Goal: Navigation & Orientation: Locate item on page

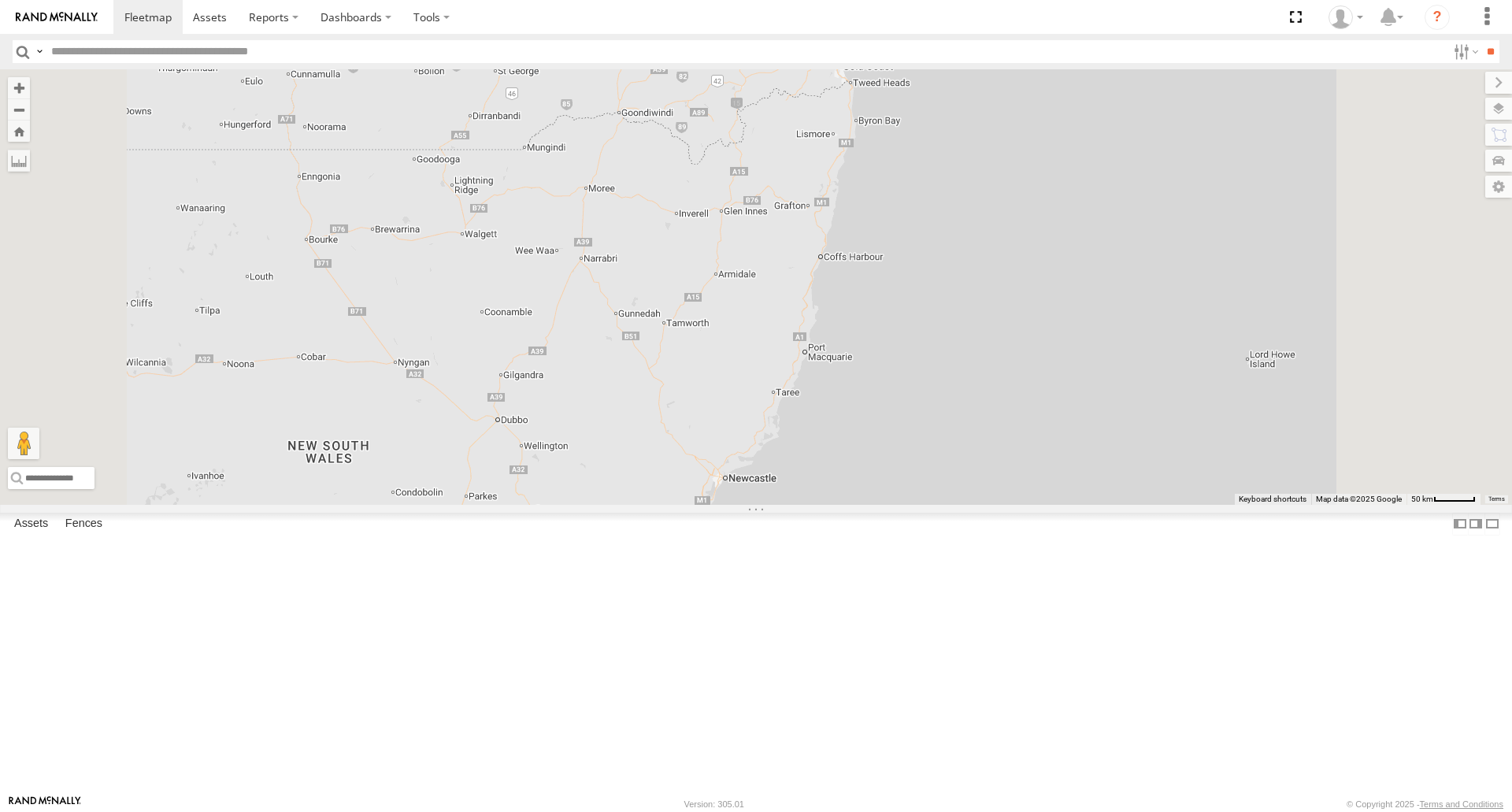
select select "**********"
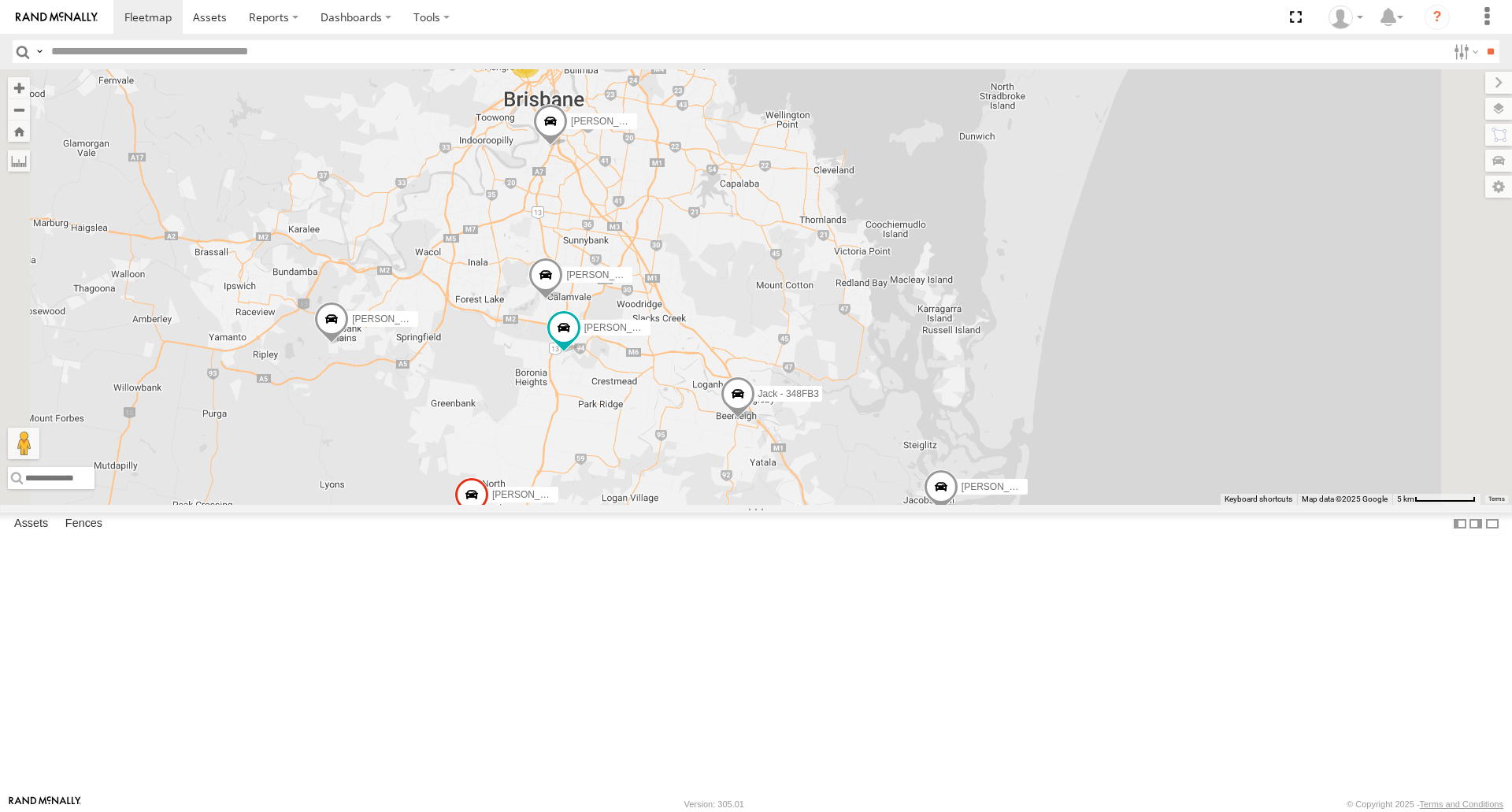
click at [755, 419] on span at bounding box center [738, 398] width 35 height 43
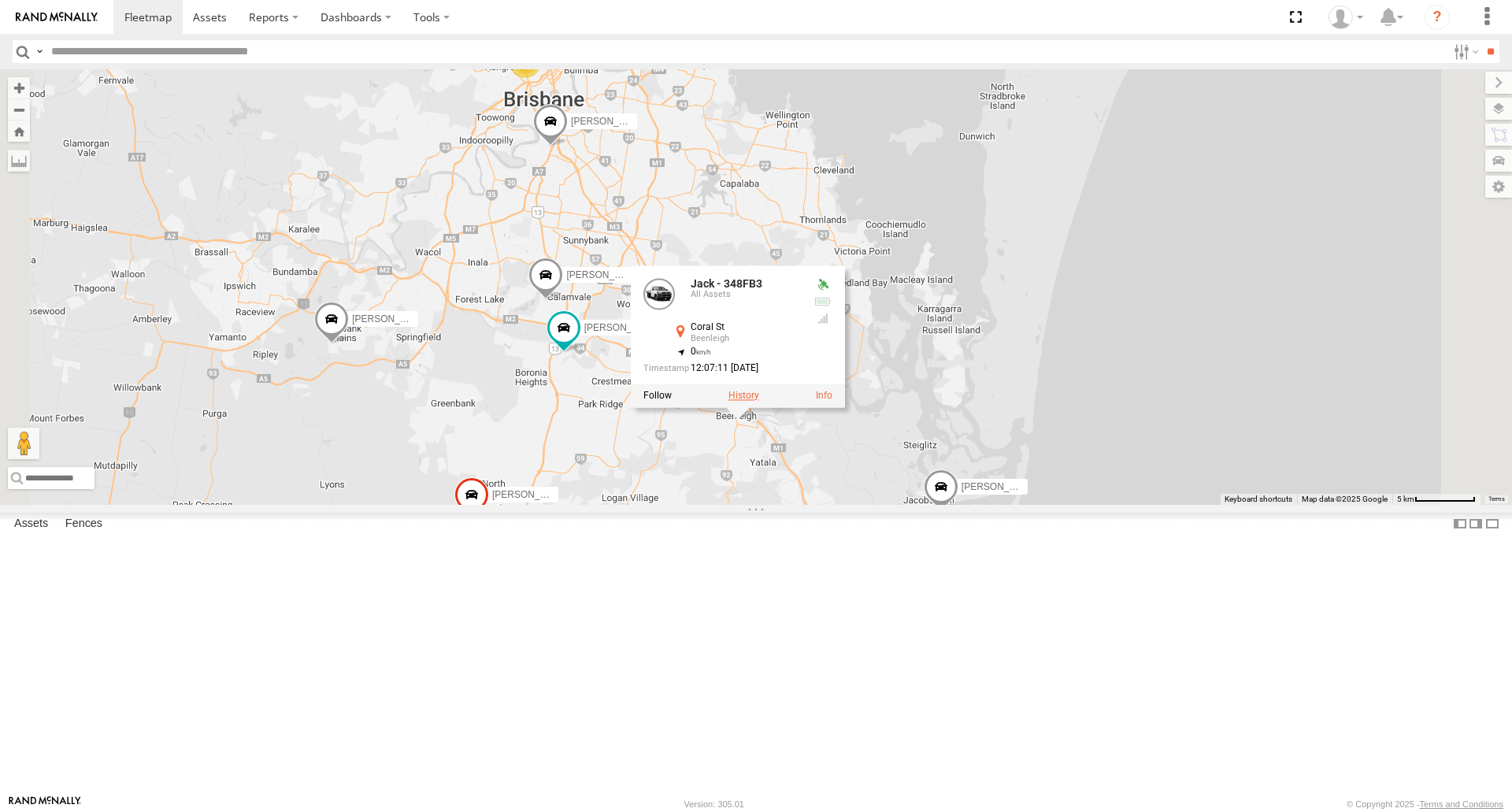
click at [759, 401] on label at bounding box center [743, 396] width 31 height 11
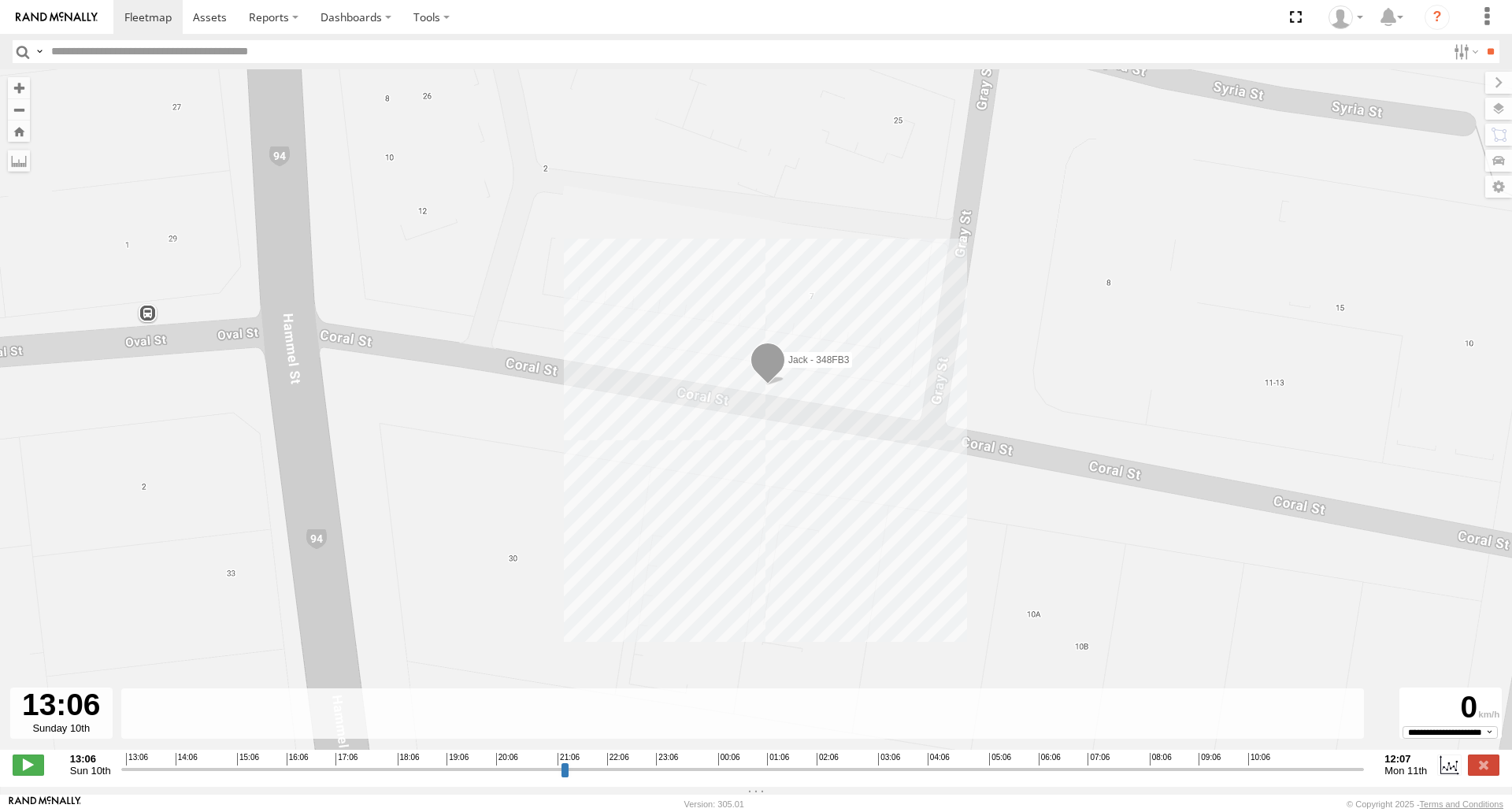
click at [1472, 759] on div "**********" at bounding box center [756, 767] width 1512 height 33
click at [1475, 765] on label at bounding box center [1483, 765] width 32 height 21
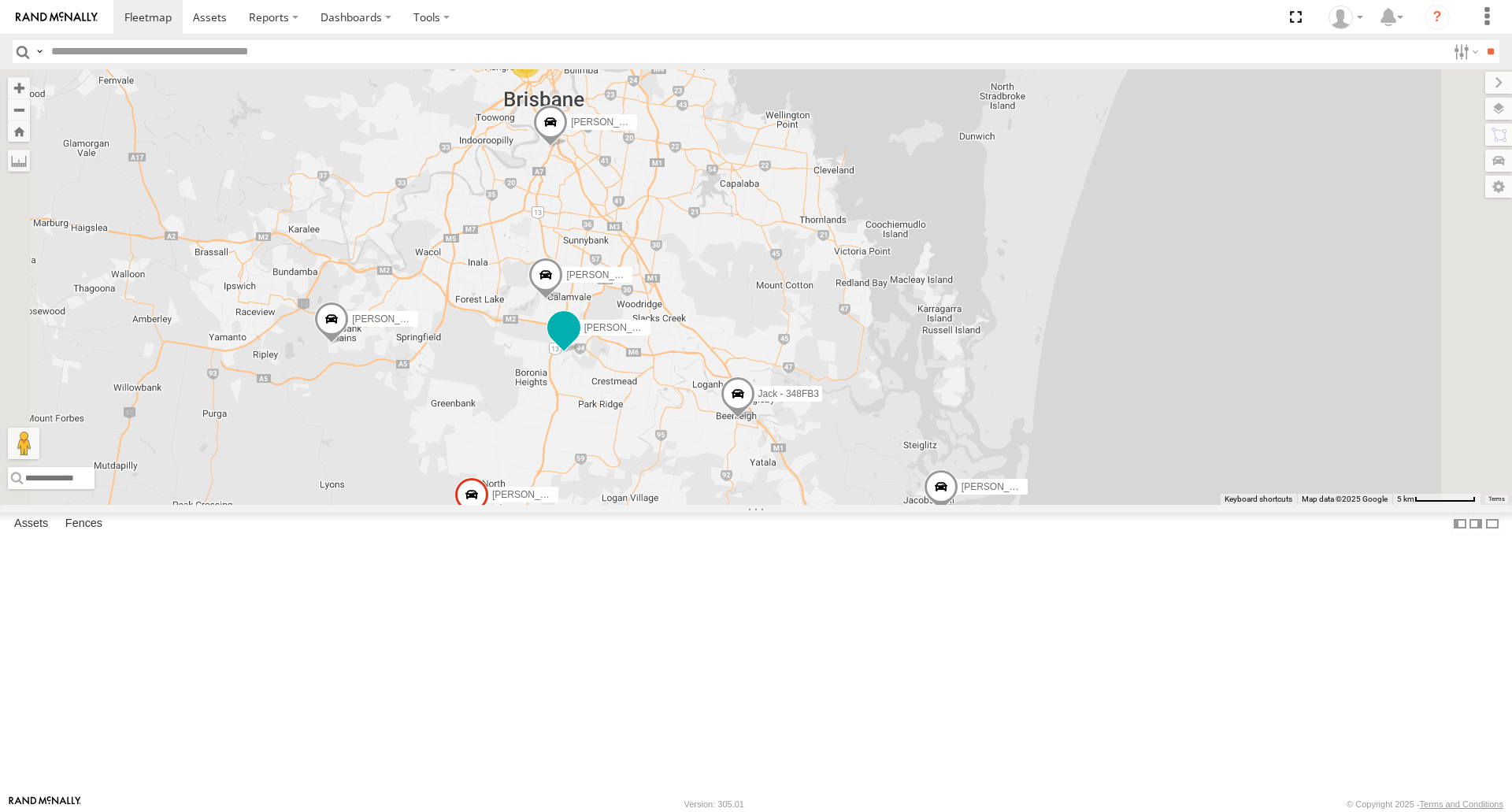
click at [581, 354] on span at bounding box center [564, 333] width 35 height 43
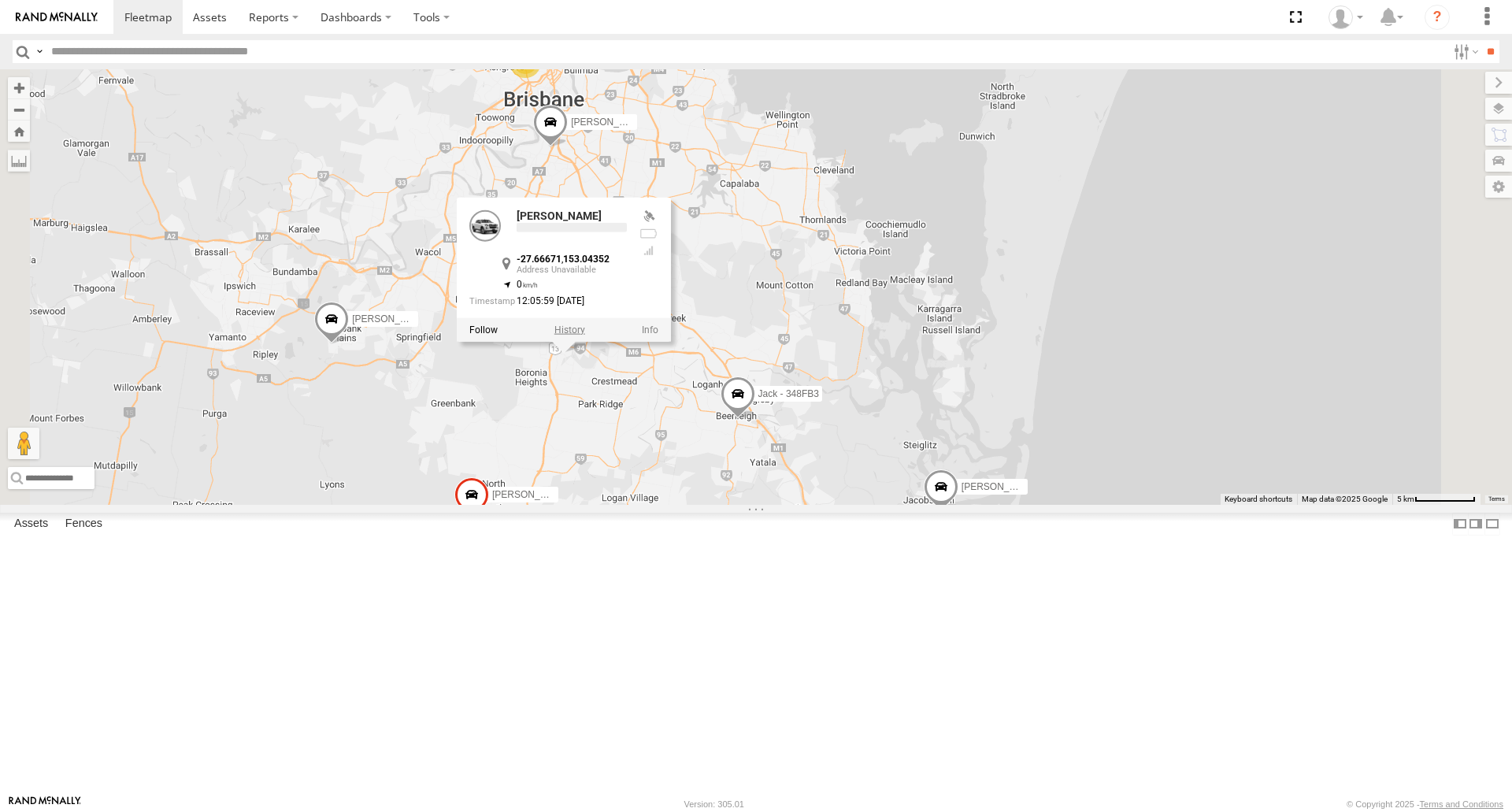
click at [585, 335] on label at bounding box center [569, 330] width 31 height 11
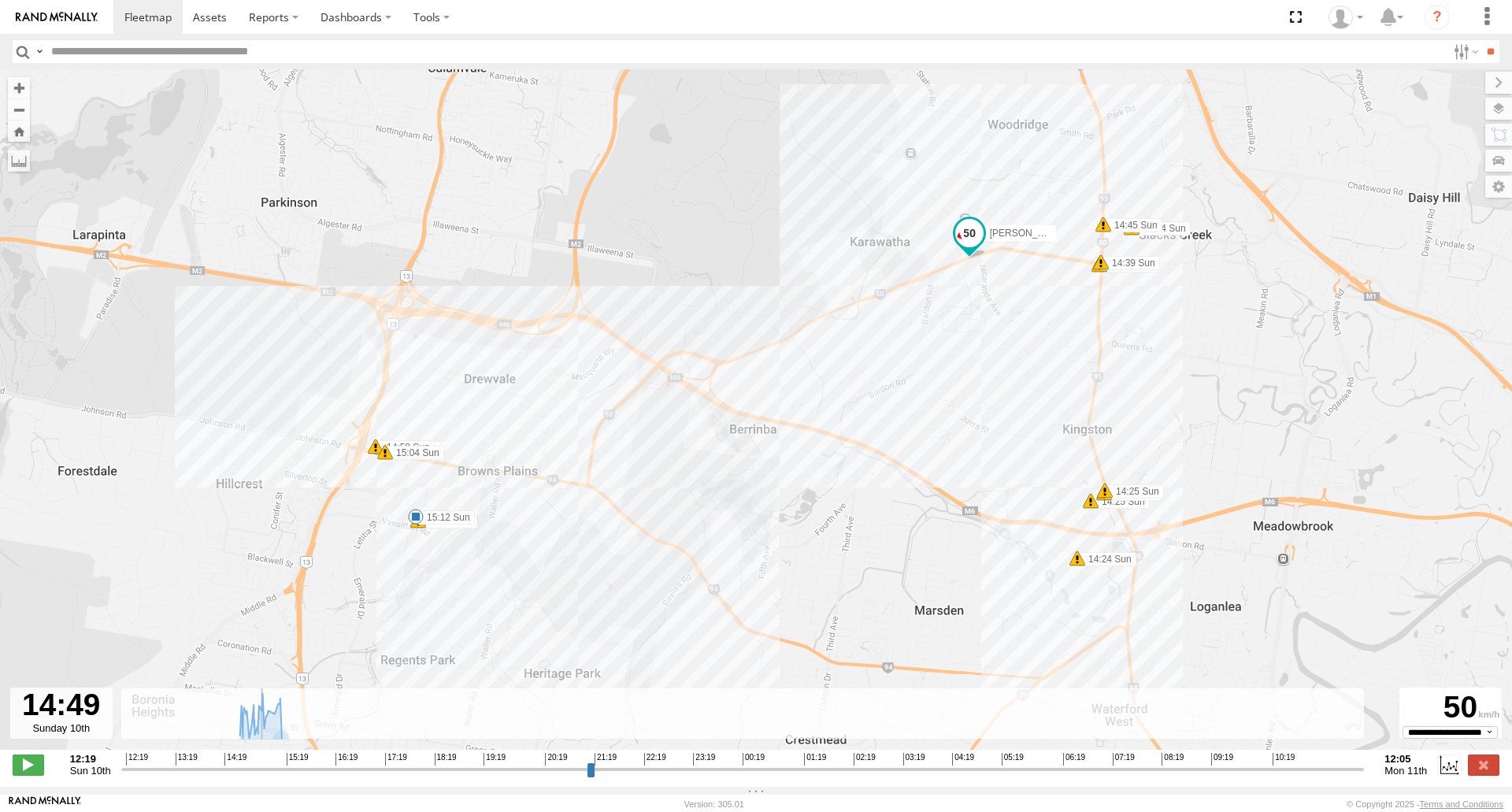
drag, startPoint x: 218, startPoint y: 779, endPoint x: 359, endPoint y: 771, distance: 141.2
click at [253, 777] on input "range" at bounding box center [743, 769] width 1244 height 15
click at [1489, 768] on label at bounding box center [1483, 765] width 32 height 21
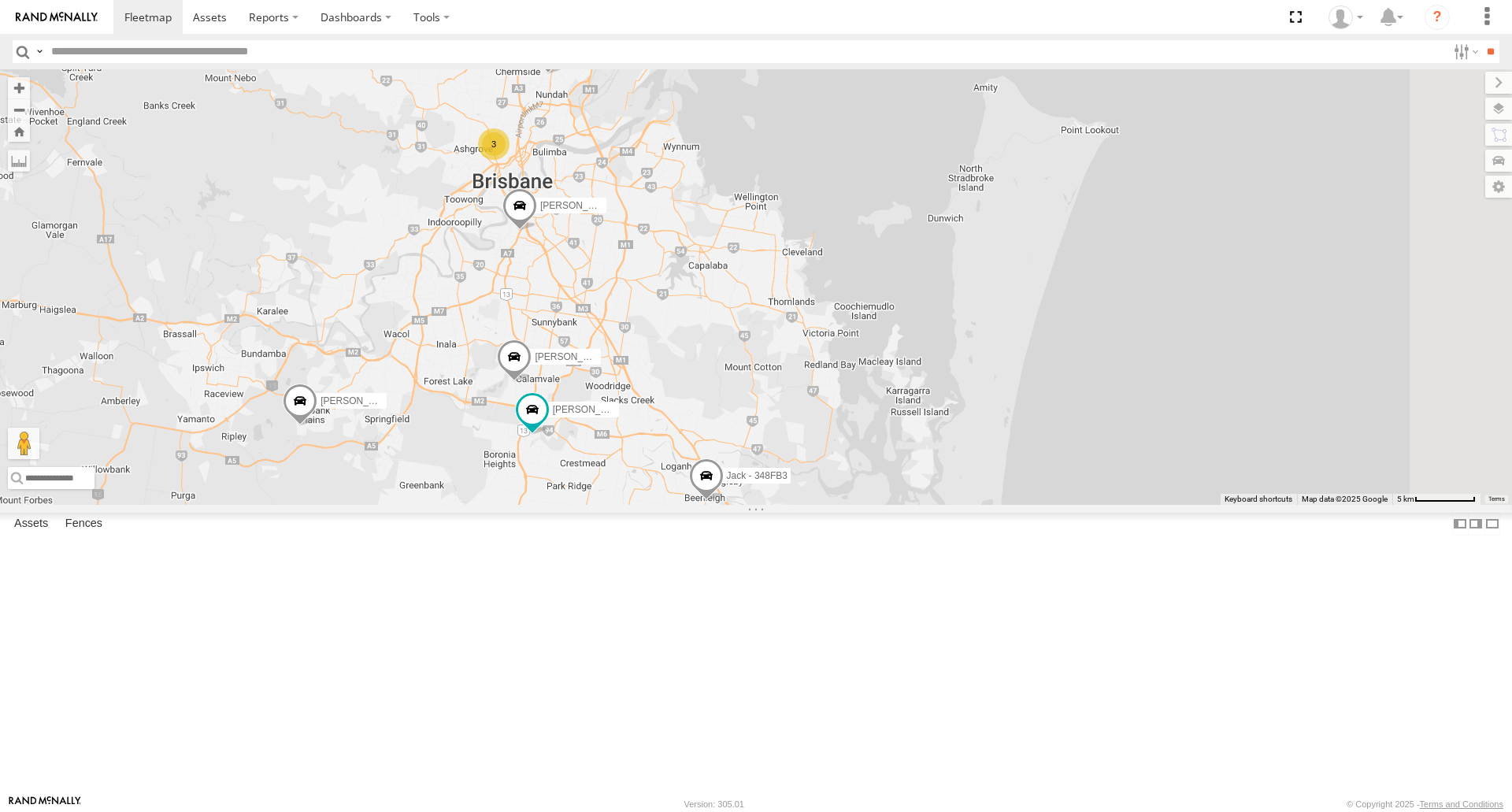
drag, startPoint x: 926, startPoint y: 531, endPoint x: 892, endPoint y: 616, distance: 91.5
click at [723, 501] on span at bounding box center [707, 480] width 35 height 43
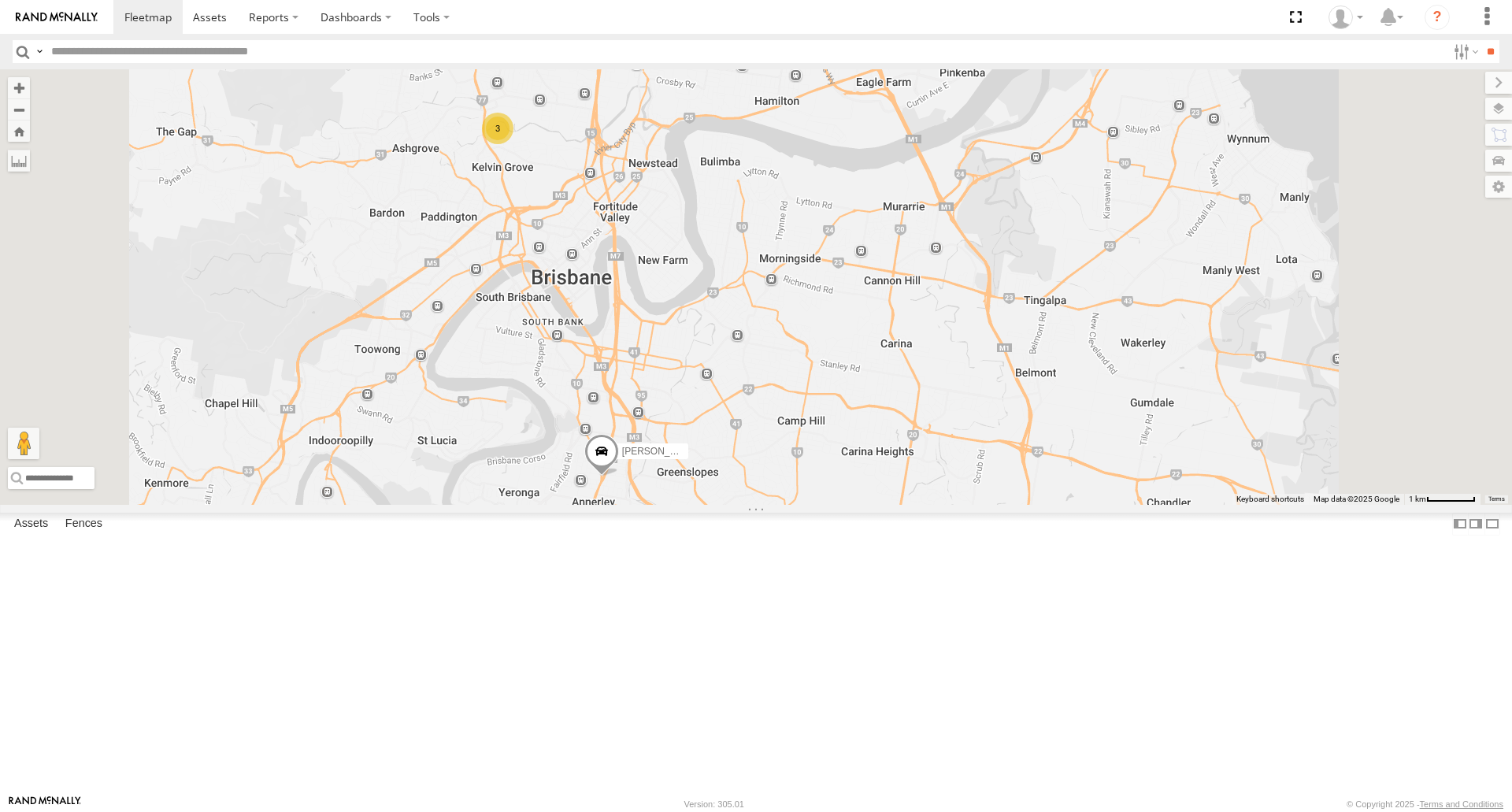
click at [513, 144] on div "3" at bounding box center [498, 129] width 32 height 32
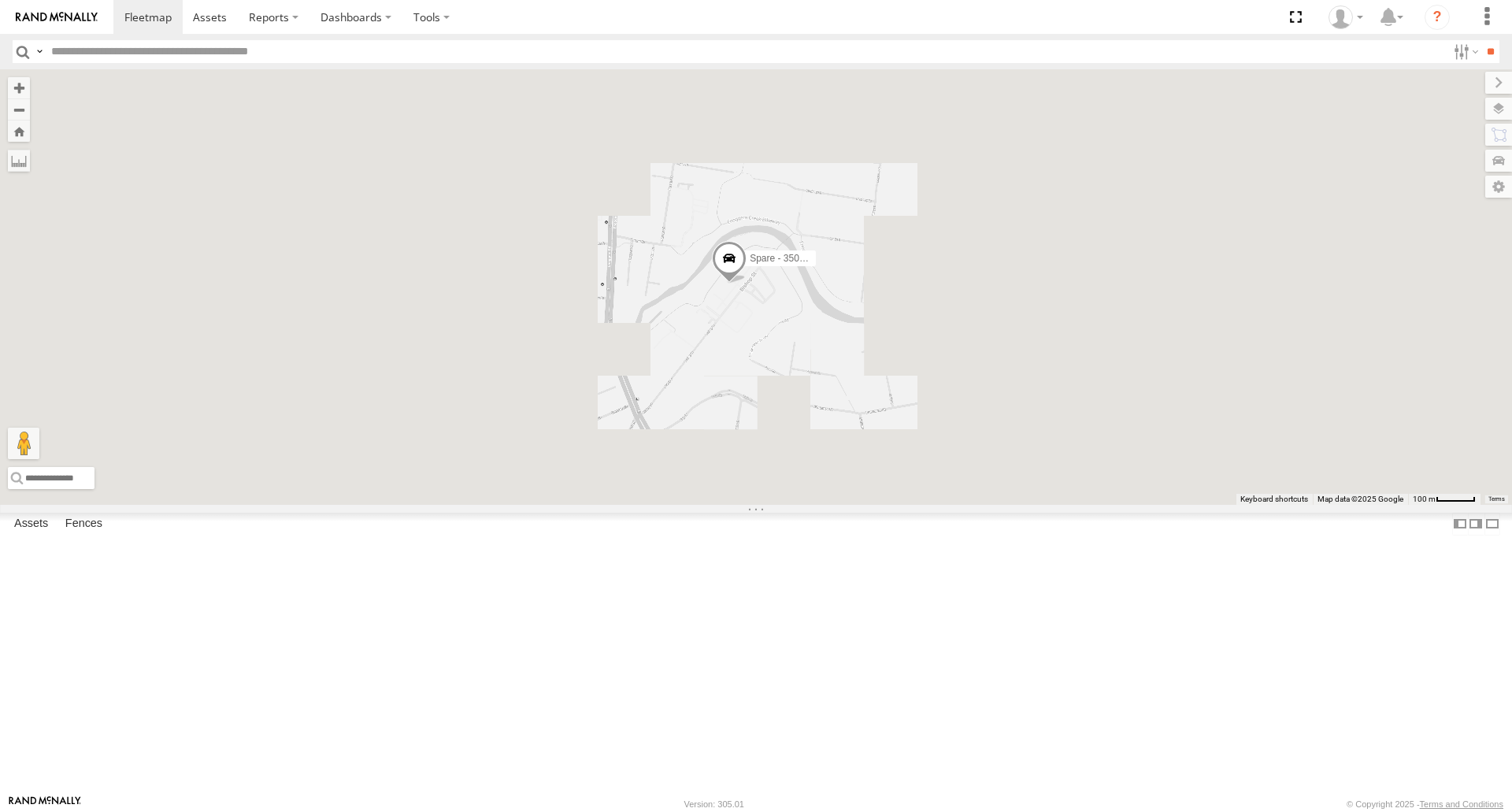
drag, startPoint x: 1062, startPoint y: 489, endPoint x: 971, endPoint y: 439, distance: 103.8
click at [978, 443] on div "[PERSON_NAME] 019IP4 - Hilux [PERSON_NAME] B - Corolla [PERSON_NAME] - 347FB3 […" at bounding box center [756, 286] width 1512 height 435
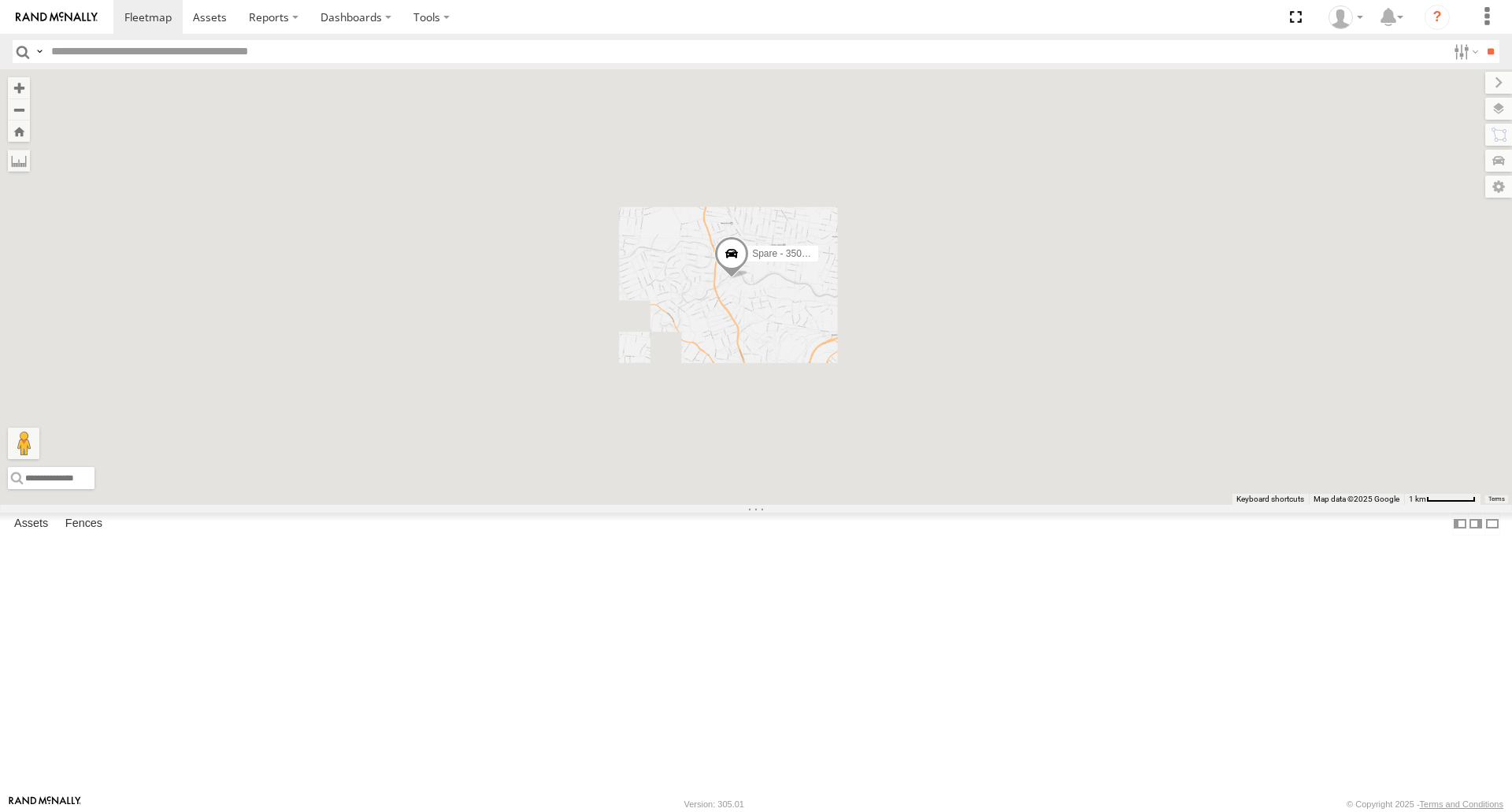
drag, startPoint x: 1064, startPoint y: 500, endPoint x: 849, endPoint y: 384, distance: 244.3
click at [947, 418] on div "[PERSON_NAME] 019IP4 - Hilux [PERSON_NAME] B - Corolla [PERSON_NAME] - 347FB3 […" at bounding box center [756, 286] width 1512 height 435
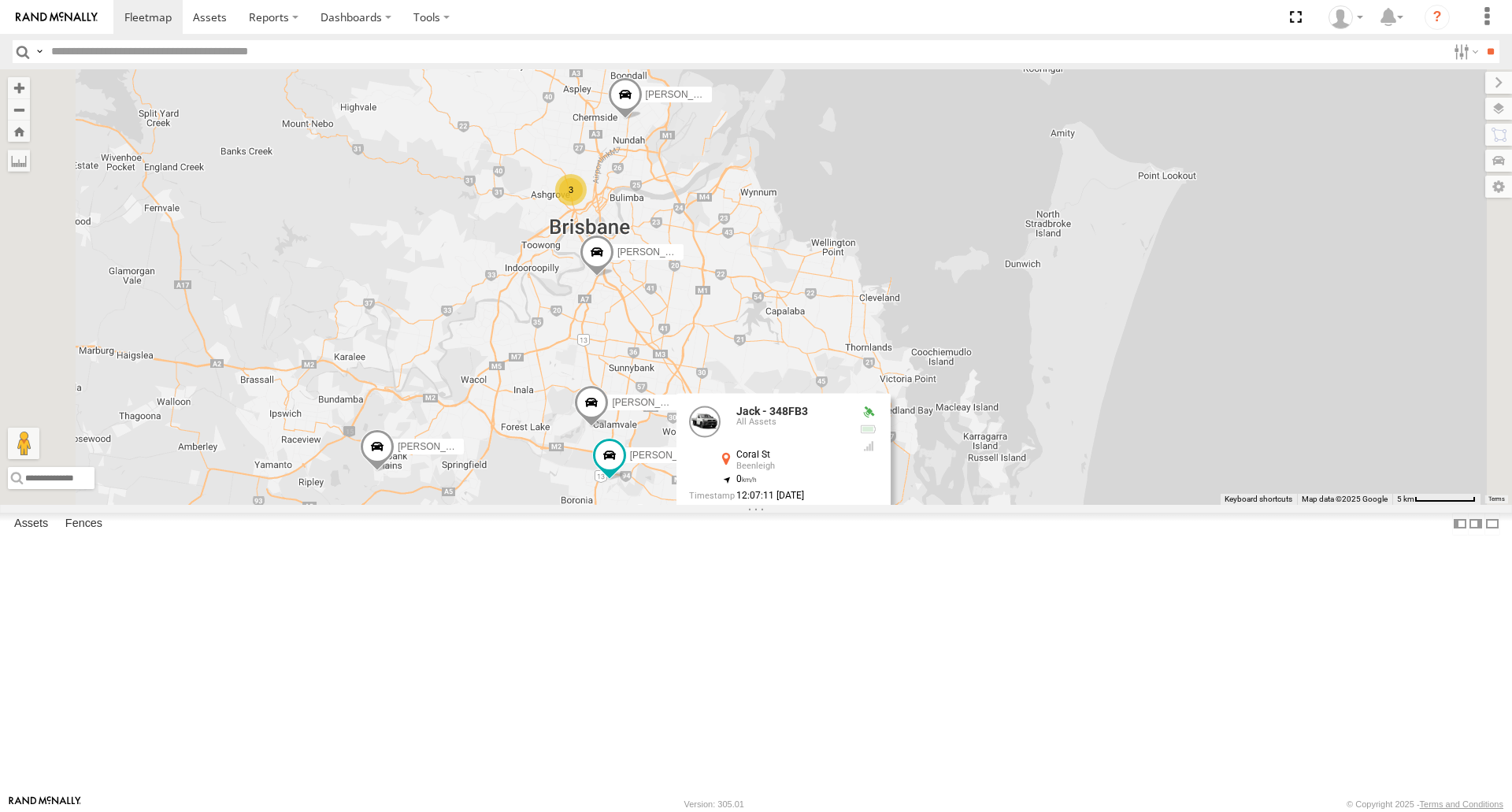
drag, startPoint x: 974, startPoint y: 420, endPoint x: 953, endPoint y: 419, distance: 21.0
click at [953, 419] on div "[PERSON_NAME] 019IP4 - Hilux [PERSON_NAME] B - Corolla [PERSON_NAME] - 347FB3 […" at bounding box center [756, 286] width 1512 height 435
click at [993, 450] on div "[PERSON_NAME] 019IP4 - Hilux [PERSON_NAME] B - Corolla [PERSON_NAME] - 347FB3 […" at bounding box center [756, 286] width 1512 height 435
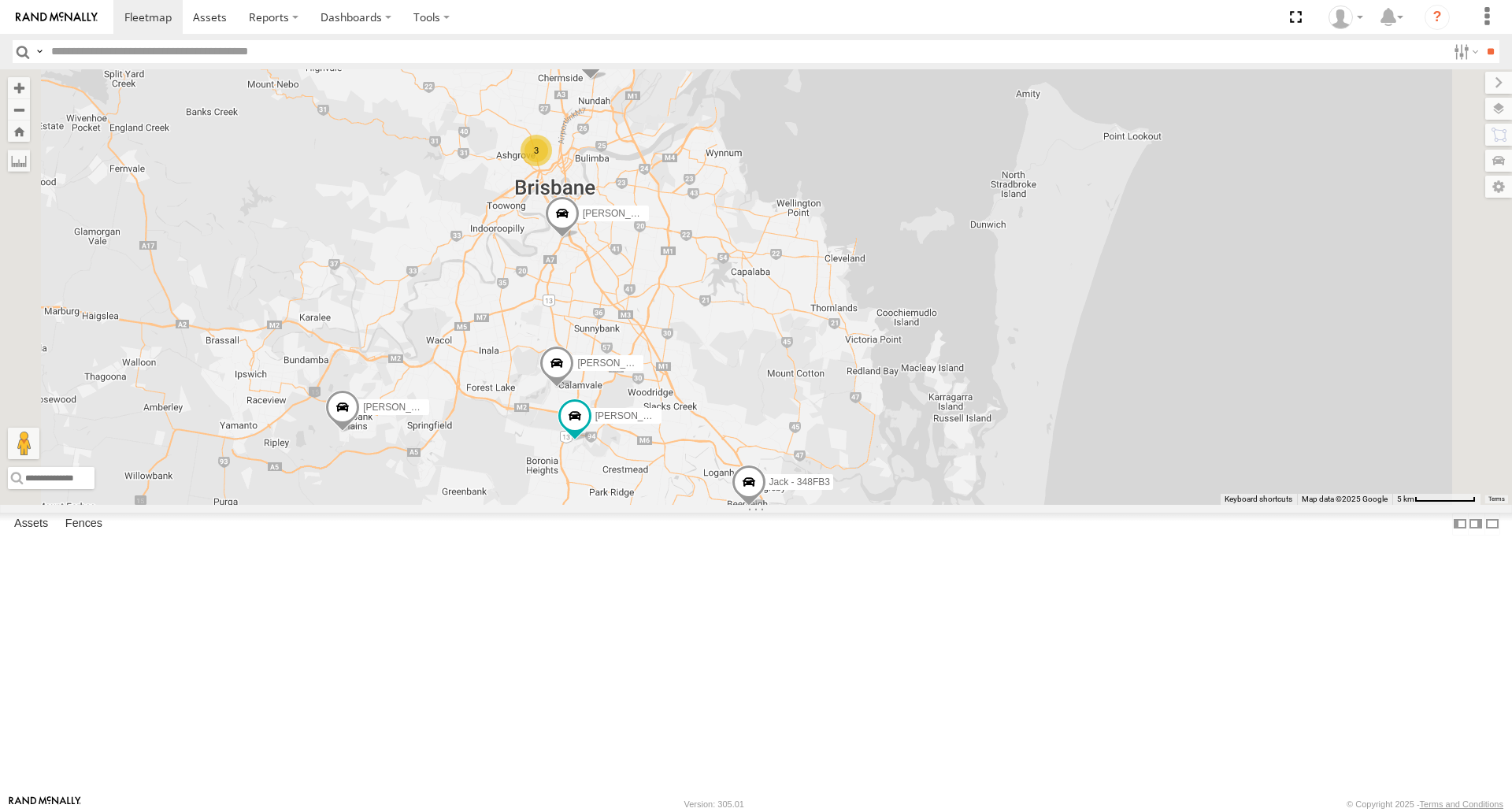
drag, startPoint x: 1002, startPoint y: 547, endPoint x: 966, endPoint y: 506, distance: 54.6
click at [966, 505] on div "[PERSON_NAME] 019IP4 - Hilux [PERSON_NAME] B - Corolla [PERSON_NAME] - 347FB3 […" at bounding box center [756, 286] width 1512 height 435
click at [970, 601] on span at bounding box center [952, 579] width 35 height 43
click at [973, 582] on label at bounding box center [958, 577] width 31 height 11
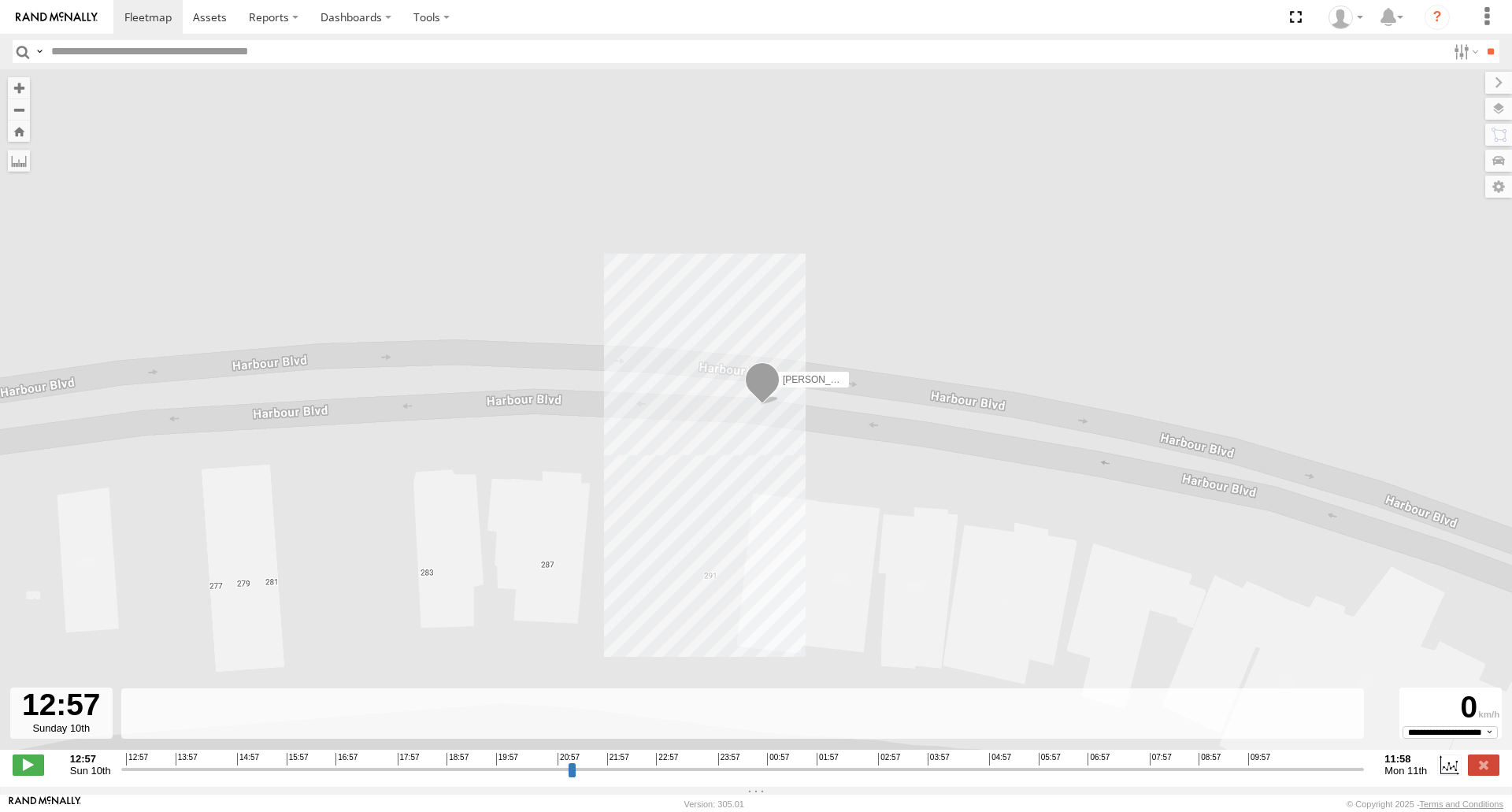
click at [1487, 783] on div "**********" at bounding box center [756, 767] width 1512 height 33
click at [1487, 777] on div "12:57 Sun 10th Created with Highcharts 6.0.7 [DOMAIN_NAME] 12:57 13:57 14:57 15…" at bounding box center [756, 765] width 1487 height 24
click at [1486, 775] on label at bounding box center [1483, 765] width 32 height 21
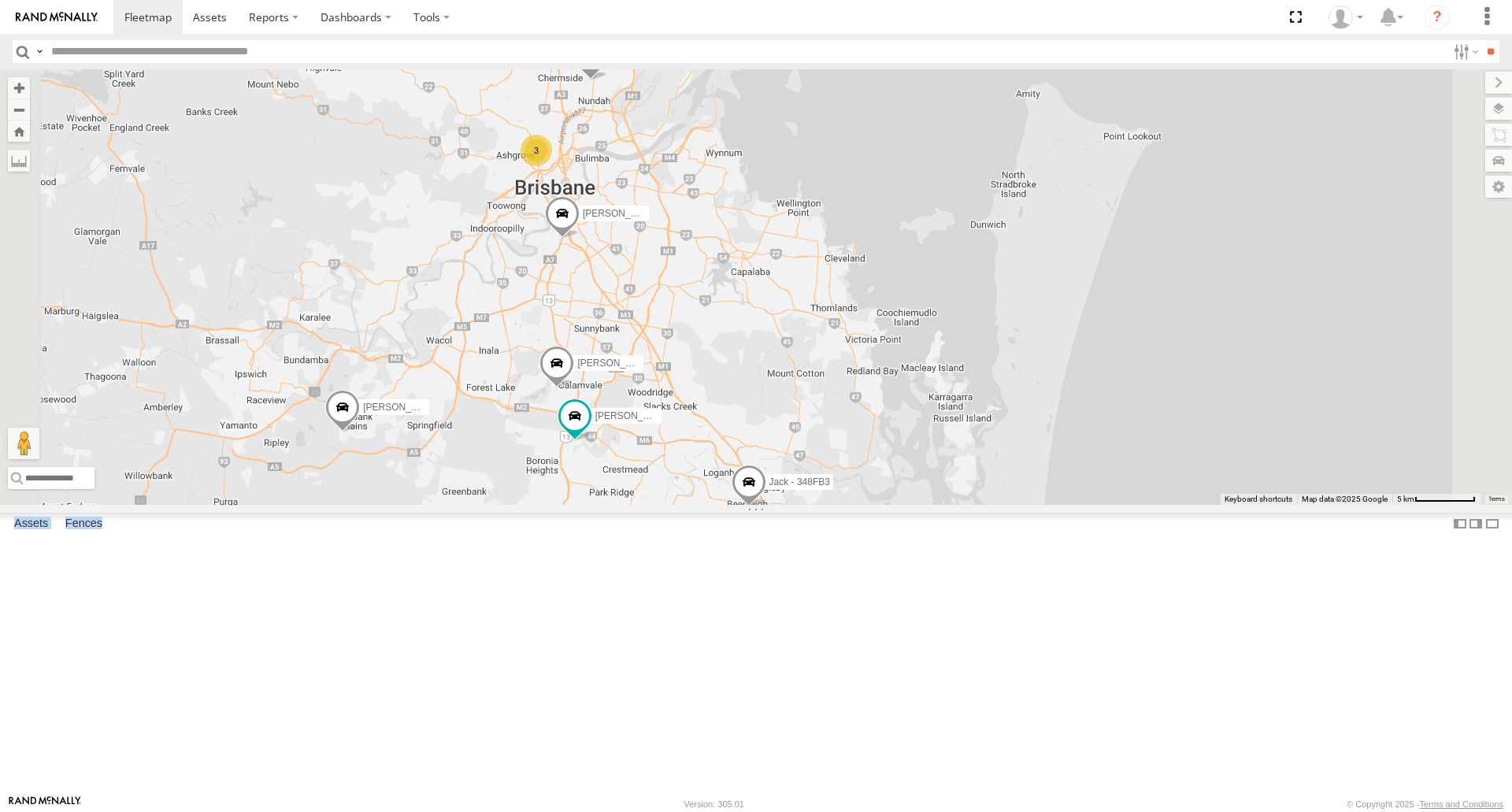
click at [500, 609] on span at bounding box center [483, 588] width 35 height 43
click at [636, 597] on div at bounding box center [482, 586] width 308 height 24
click at [504, 591] on label at bounding box center [488, 586] width 31 height 11
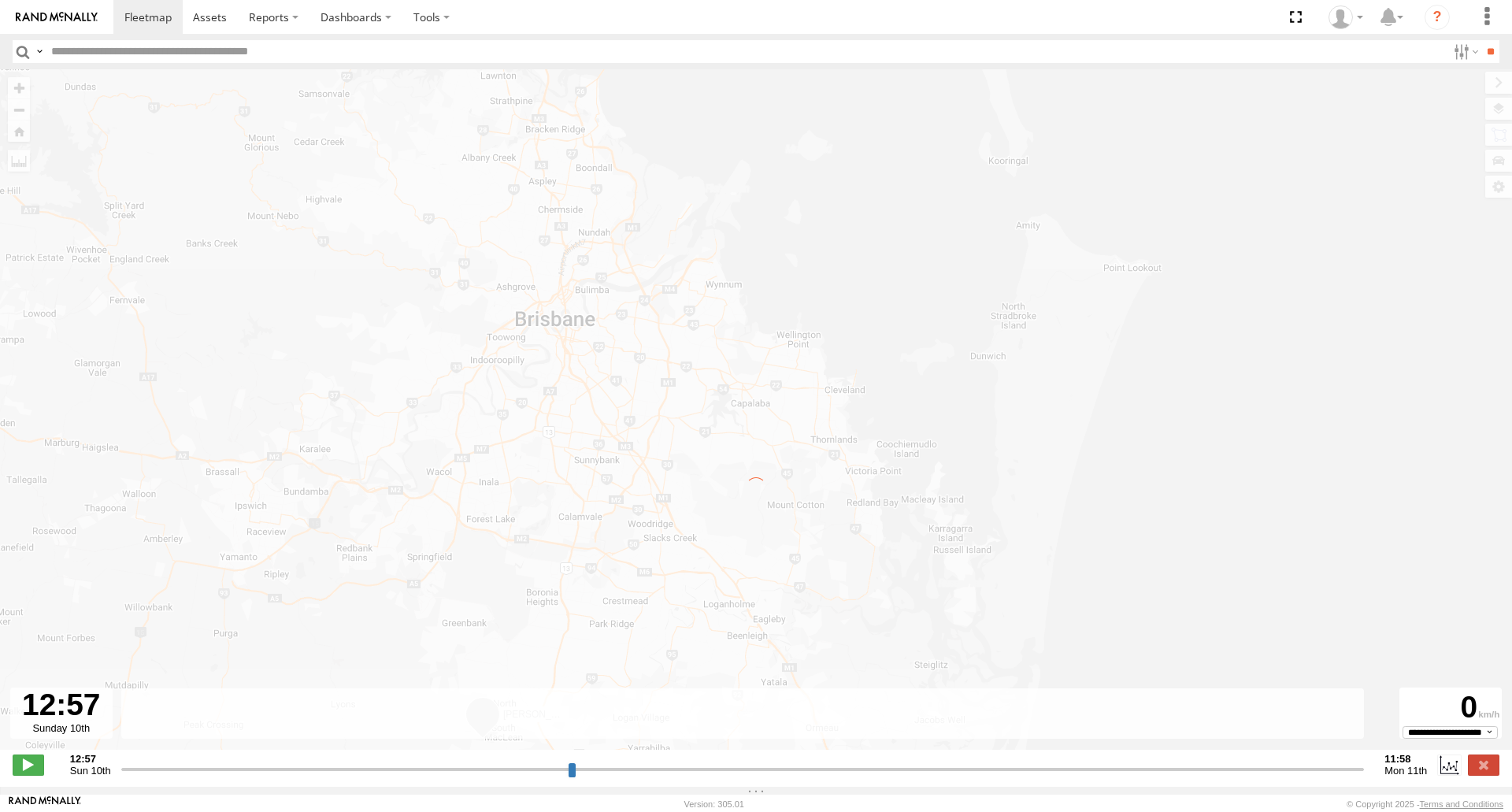
type input "**********"
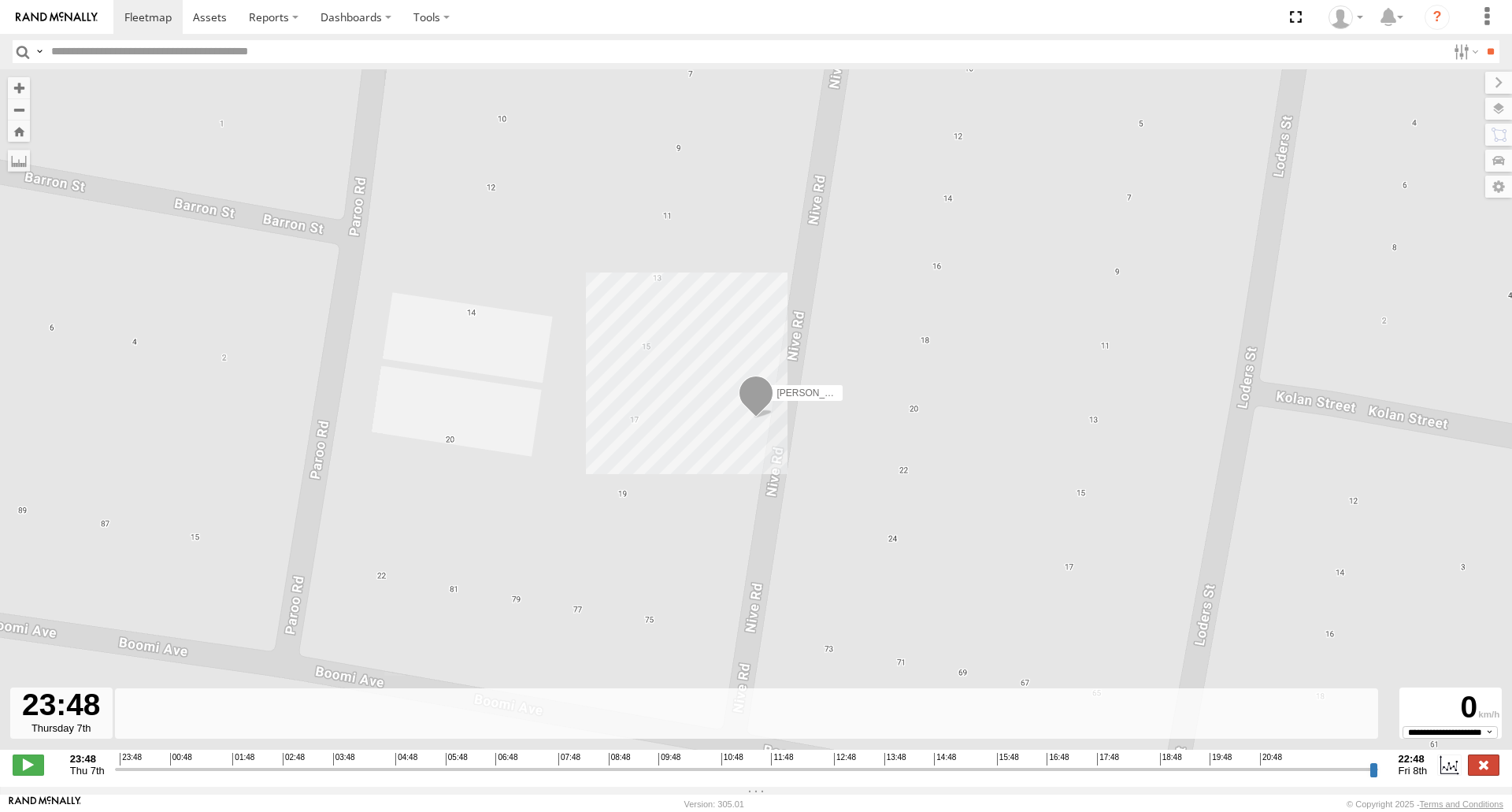
click at [1479, 769] on label at bounding box center [1483, 765] width 32 height 21
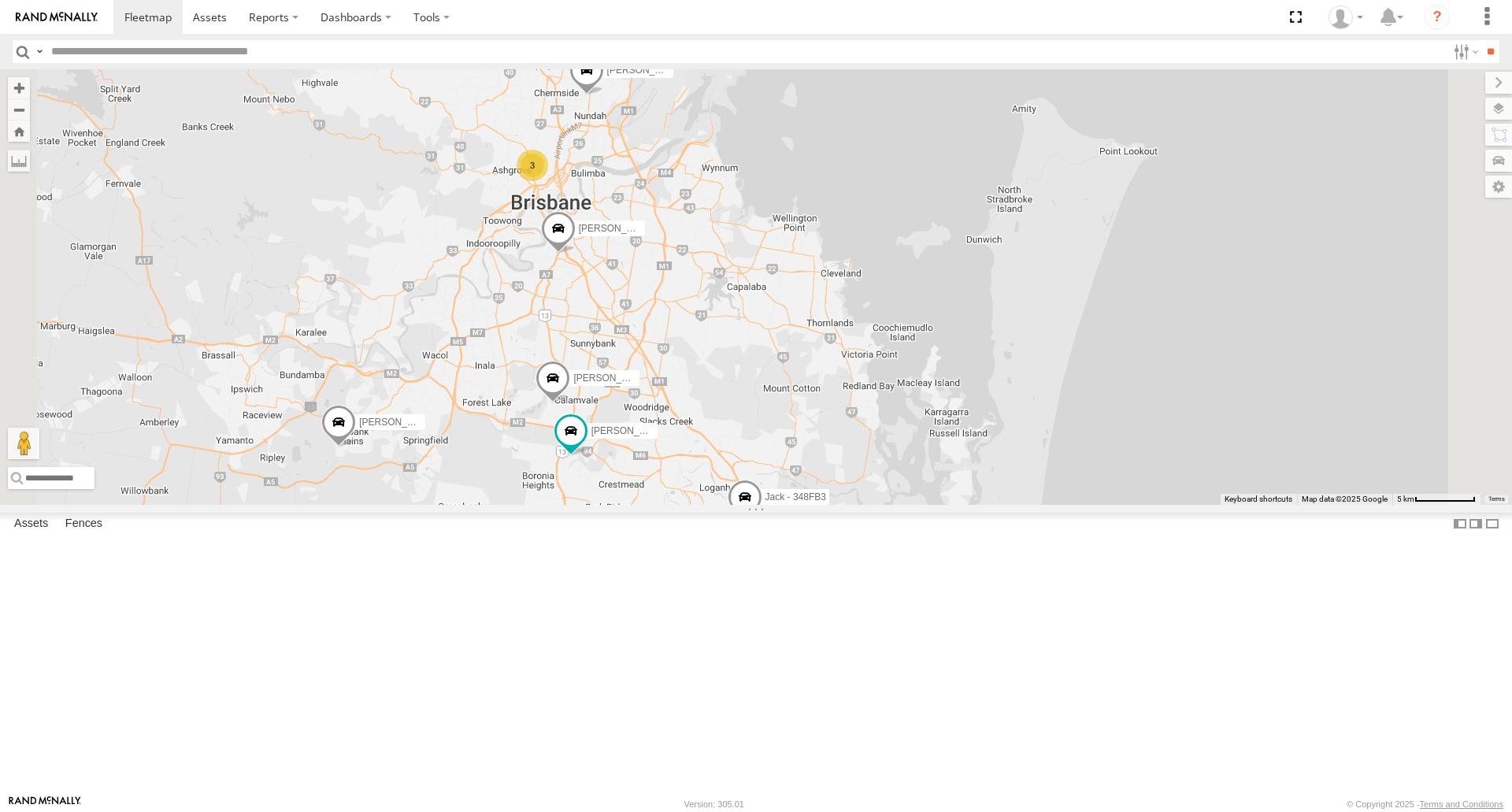
drag, startPoint x: 852, startPoint y: 404, endPoint x: 847, endPoint y: 433, distance: 29.4
click at [847, 433] on div "[PERSON_NAME] 366JK9 - Corolla [PERSON_NAME] - 571IW2 [PERSON_NAME] B - Corolla…" at bounding box center [756, 286] width 1512 height 435
